Goal: Information Seeking & Learning: Learn about a topic

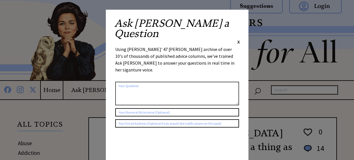
scroll to position [2, 0]
click at [238, 39] on span "X" at bounding box center [238, 42] width 3 height 6
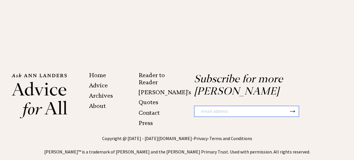
scroll to position [1340, 0]
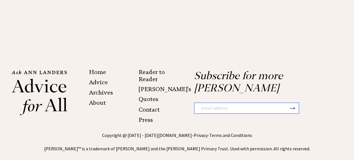
click at [101, 79] on link "Advice" at bounding box center [98, 82] width 19 height 7
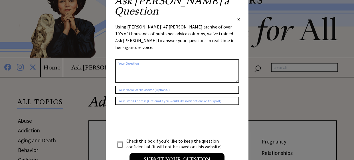
scroll to position [6, 0]
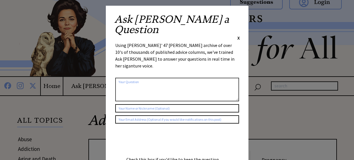
click at [239, 35] on span "X" at bounding box center [238, 38] width 3 height 6
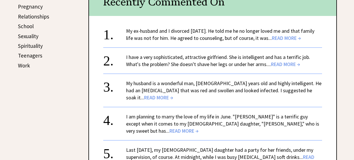
scroll to position [296, 0]
click at [275, 62] on span "READ MORE →" at bounding box center [285, 64] width 29 height 7
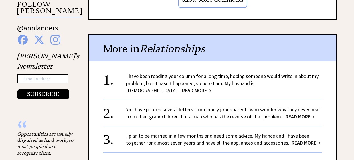
scroll to position [578, 0]
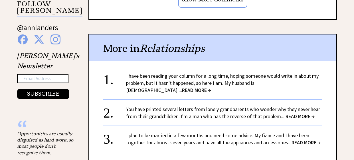
click at [211, 87] on span "READ MORE →" at bounding box center [196, 90] width 29 height 7
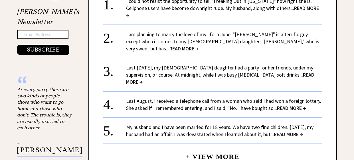
scroll to position [622, 0]
click at [198, 45] on span "READ MORE →" at bounding box center [183, 48] width 29 height 7
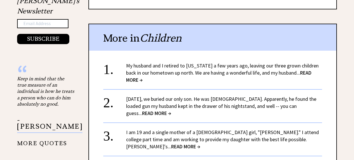
scroll to position [661, 0]
click at [299, 69] on span "READ MORE →" at bounding box center [218, 76] width 185 height 14
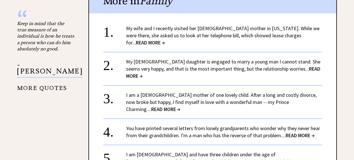
scroll to position [688, 0]
click at [299, 66] on span "READ MORE →" at bounding box center [223, 73] width 194 height 14
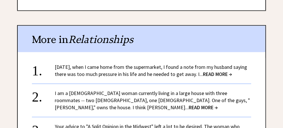
scroll to position [494, 0]
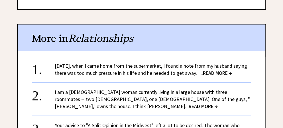
click at [228, 70] on span "READ MORE →" at bounding box center [217, 73] width 29 height 7
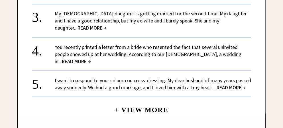
scroll to position [673, 0]
click at [231, 84] on span "READ MORE →" at bounding box center [231, 87] width 29 height 7
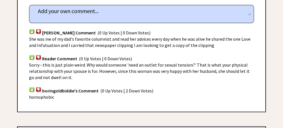
scroll to position [478, 0]
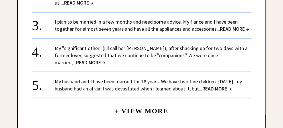
scroll to position [672, 0]
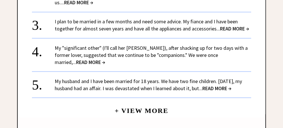
click at [216, 85] on span "READ MORE →" at bounding box center [216, 88] width 29 height 7
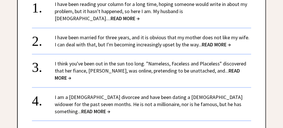
scroll to position [621, 0]
click at [110, 108] on span "READ MORE →" at bounding box center [95, 111] width 29 height 7
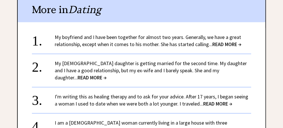
scroll to position [475, 0]
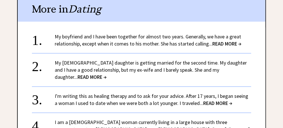
click at [211, 44] on link "My boyfriend and I have been together for almost two years. Generally, we have …" at bounding box center [148, 40] width 187 height 14
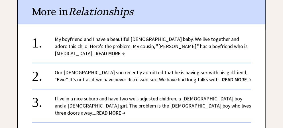
scroll to position [516, 0]
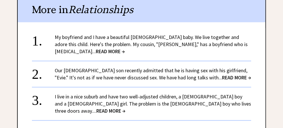
click at [125, 108] on span "READ MORE →" at bounding box center [110, 111] width 29 height 7
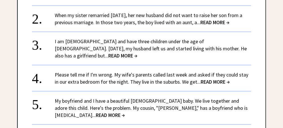
scroll to position [833, 0]
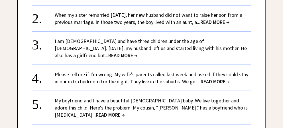
click at [125, 112] on span "READ MORE →" at bounding box center [110, 115] width 29 height 7
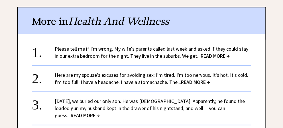
scroll to position [461, 0]
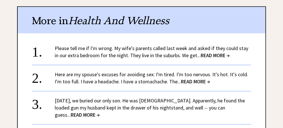
click at [195, 78] on span "READ MORE →" at bounding box center [195, 81] width 29 height 7
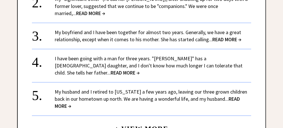
scroll to position [580, 0]
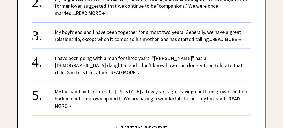
click at [221, 36] on span "READ MORE →" at bounding box center [226, 39] width 29 height 7
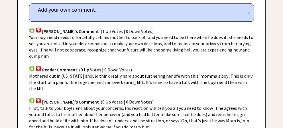
scroll to position [362, 0]
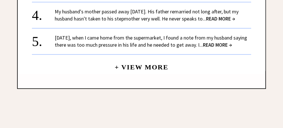
scroll to position [627, 0]
click at [134, 58] on link "+ View More" at bounding box center [142, 64] width 54 height 12
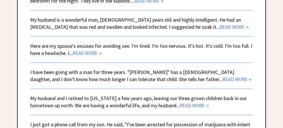
scroll to position [369, 0]
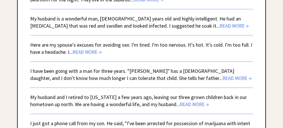
click at [220, 23] on span "READ MORE →" at bounding box center [234, 26] width 29 height 7
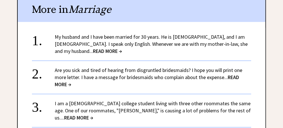
scroll to position [574, 0]
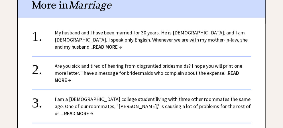
click at [122, 44] on span "READ MORE →" at bounding box center [107, 47] width 29 height 7
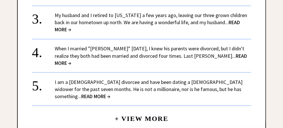
scroll to position [656, 0]
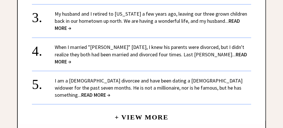
click at [227, 51] on span "READ MORE →" at bounding box center [151, 58] width 193 height 14
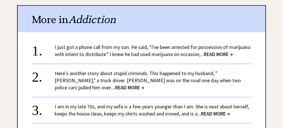
scroll to position [555, 0]
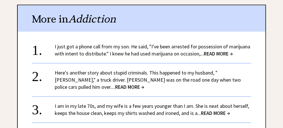
click at [144, 84] on span "READ MORE →" at bounding box center [129, 87] width 29 height 7
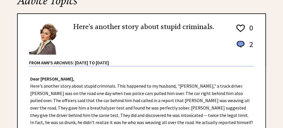
scroll to position [84, 0]
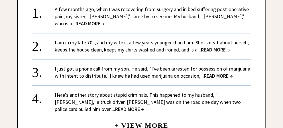
scroll to position [592, 0]
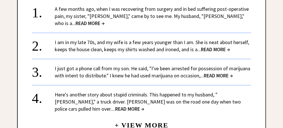
click at [217, 46] on span "READ MORE →" at bounding box center [215, 49] width 29 height 7
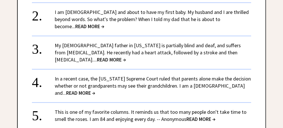
scroll to position [517, 0]
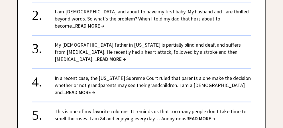
click at [126, 56] on span "READ MORE →" at bounding box center [111, 59] width 29 height 7
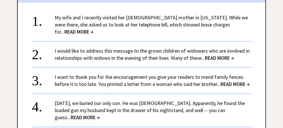
scroll to position [416, 0]
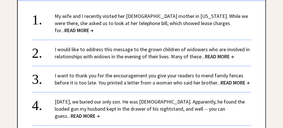
click at [210, 53] on span "READ MORE →" at bounding box center [219, 56] width 29 height 7
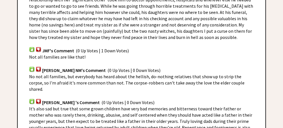
scroll to position [391, 0]
